Goal: Information Seeking & Learning: Find specific page/section

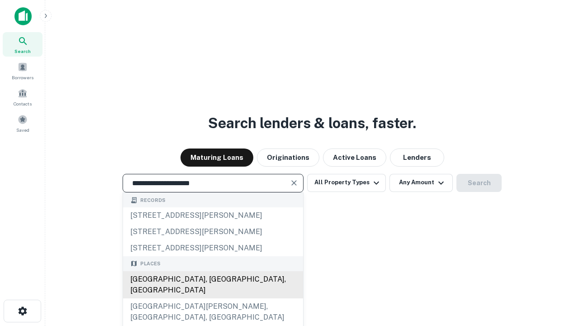
click at [213, 298] on div "[GEOGRAPHIC_DATA], [GEOGRAPHIC_DATA], [GEOGRAPHIC_DATA]" at bounding box center [213, 284] width 180 height 27
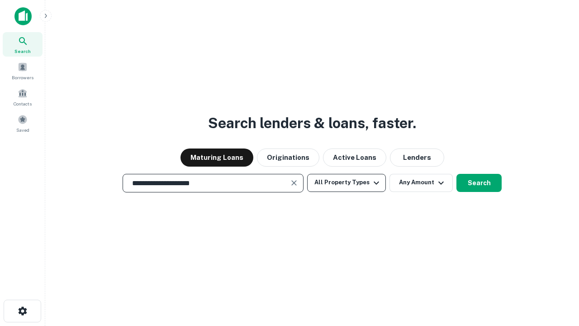
type input "**********"
click at [346, 182] on button "All Property Types" at bounding box center [346, 183] width 79 height 18
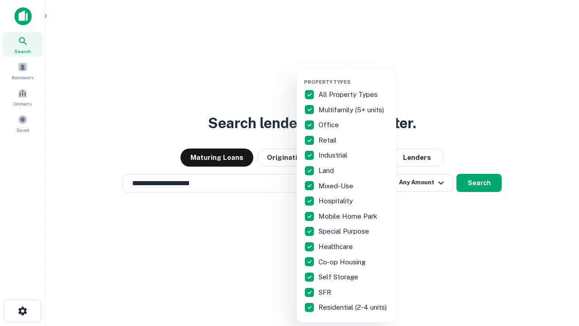
click at [354, 76] on button "button" at bounding box center [354, 76] width 100 height 0
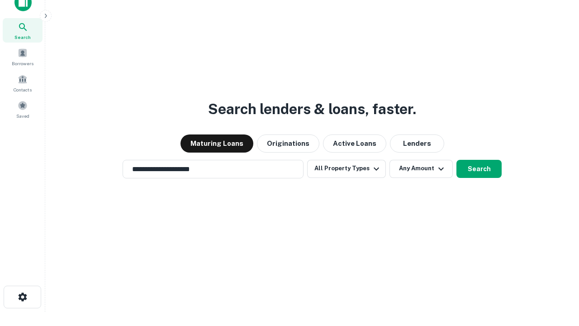
scroll to position [5, 109]
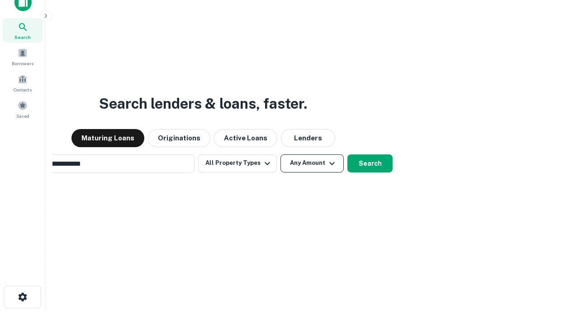
click at [280, 154] on button "Any Amount" at bounding box center [311, 163] width 63 height 18
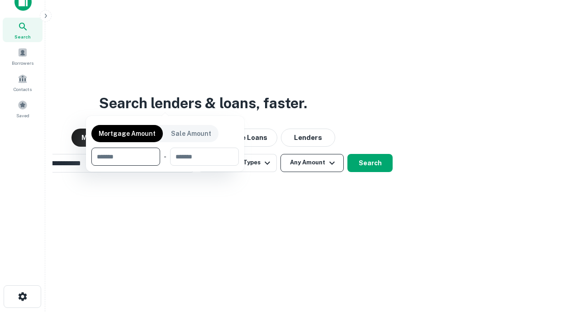
scroll to position [65, 256]
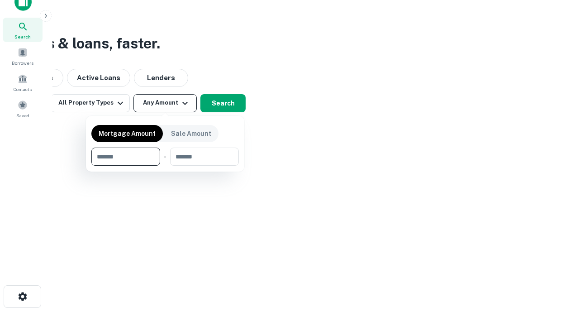
type input "*******"
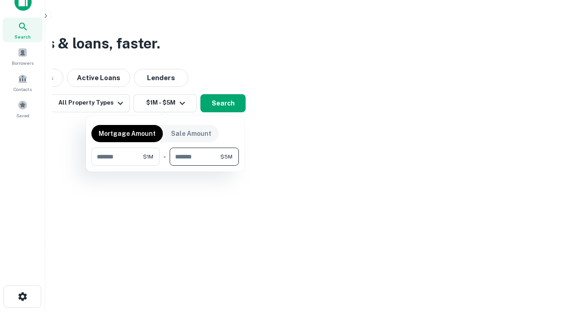
type input "*******"
click at [165, 166] on button "button" at bounding box center [164, 166] width 147 height 0
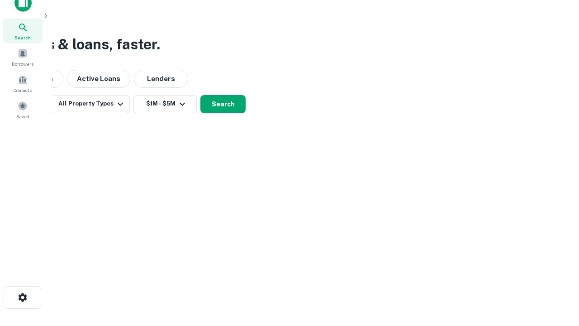
scroll to position [5, 167]
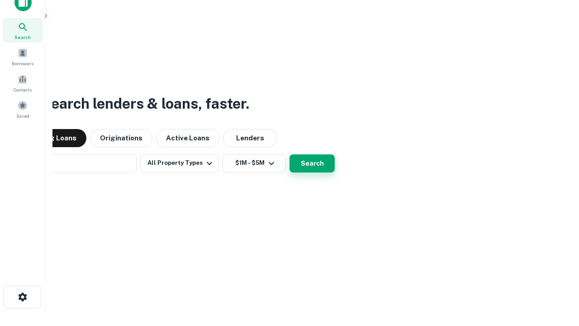
click at [289, 154] on button "Search" at bounding box center [311, 163] width 45 height 18
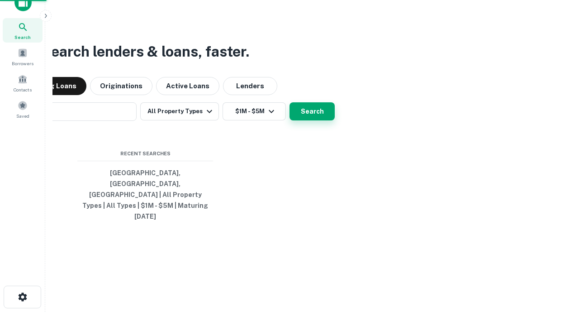
scroll to position [24, 256]
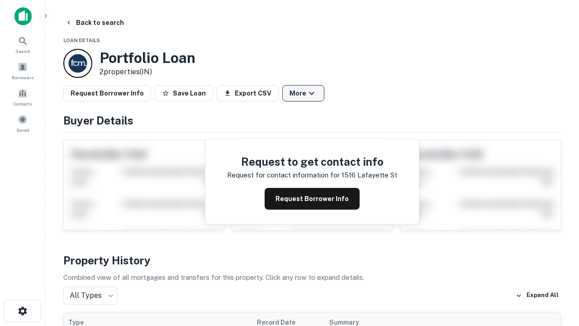
click at [303, 93] on button "More" at bounding box center [303, 93] width 42 height 16
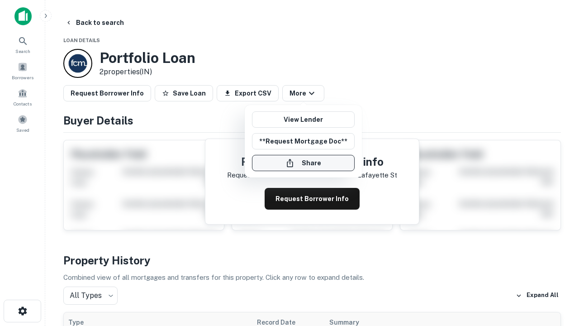
click at [303, 163] on button "Share" at bounding box center [303, 163] width 103 height 16
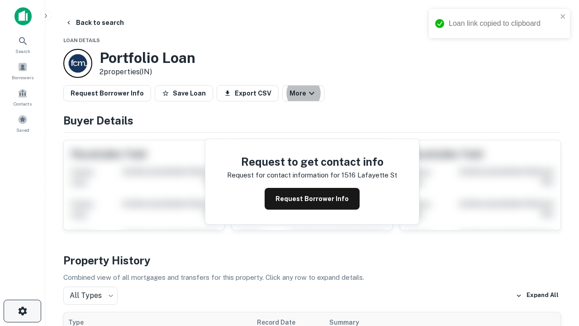
click at [22, 311] on icon "button" at bounding box center [22, 310] width 11 height 11
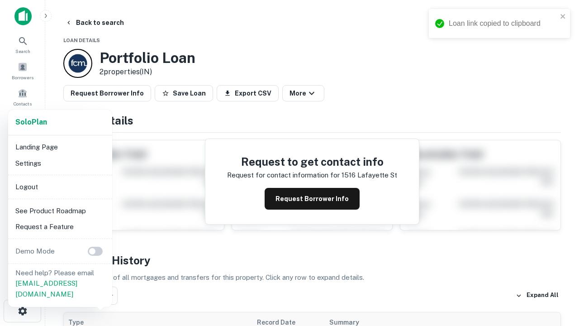
click at [60, 186] on li "Logout" at bounding box center [60, 187] width 97 height 16
